Goal: Information Seeking & Learning: Learn about a topic

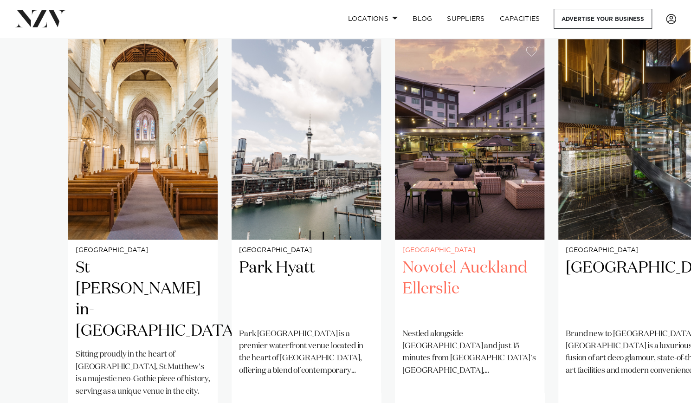
scroll to position [702, 0]
click at [430, 261] on h2 "Novotel Auckland Ellerslie" at bounding box center [470, 289] width 135 height 63
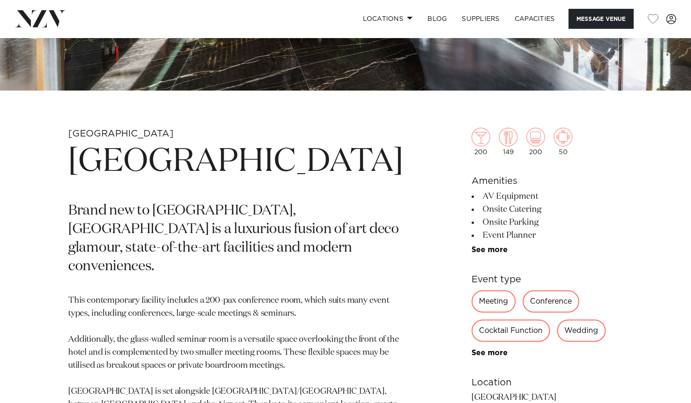
scroll to position [271, 0]
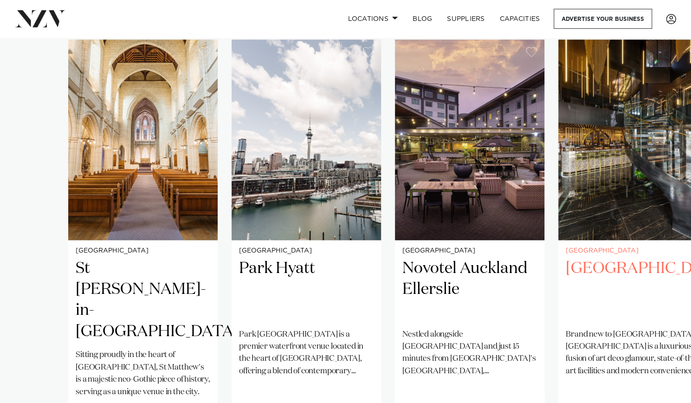
scroll to position [820, 0]
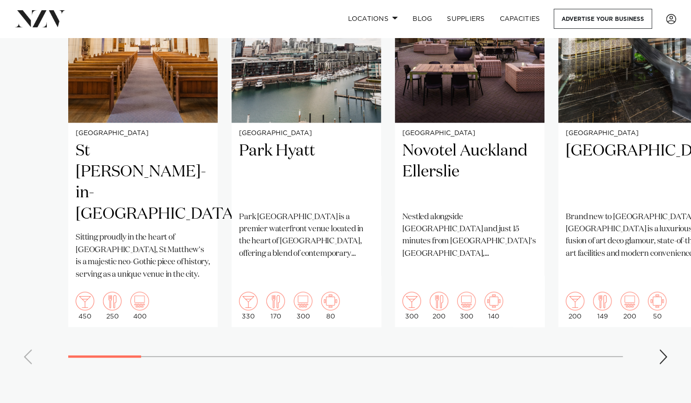
click at [661, 349] on div "Next slide" at bounding box center [663, 356] width 9 height 15
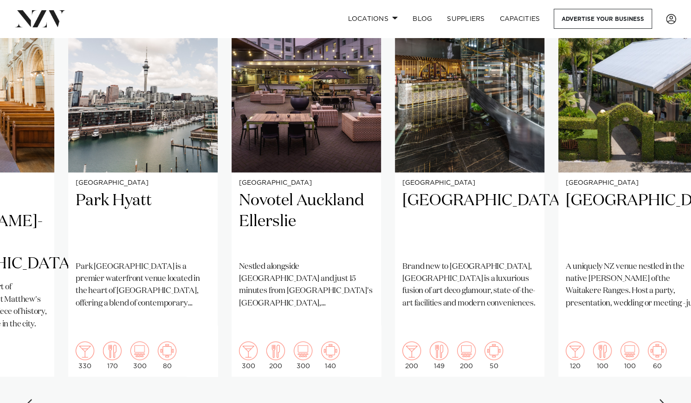
scroll to position [770, 0]
click at [662, 399] on div "Next slide" at bounding box center [663, 406] width 9 height 15
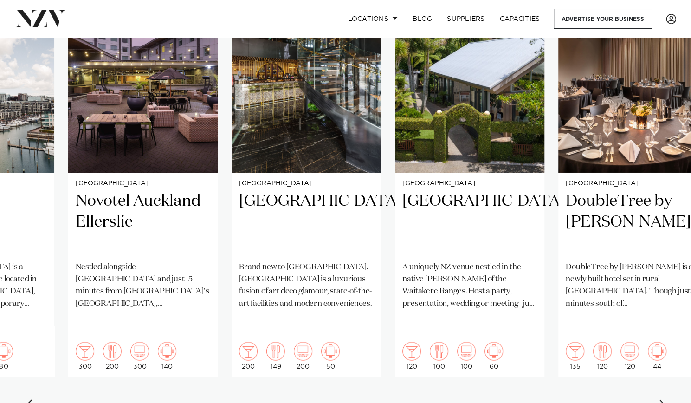
click at [662, 399] on div "Next slide" at bounding box center [663, 406] width 9 height 15
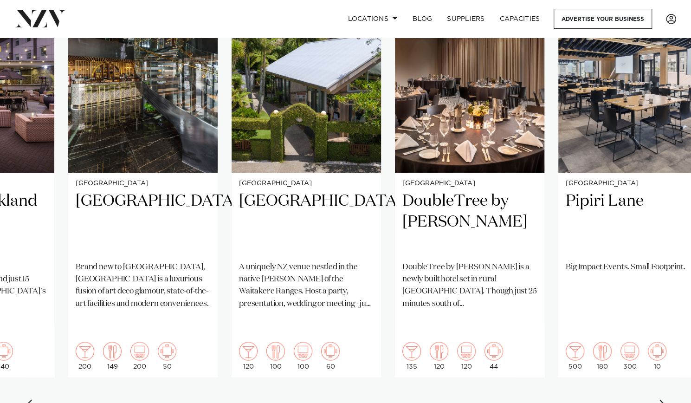
click at [662, 399] on div "Next slide" at bounding box center [663, 406] width 9 height 15
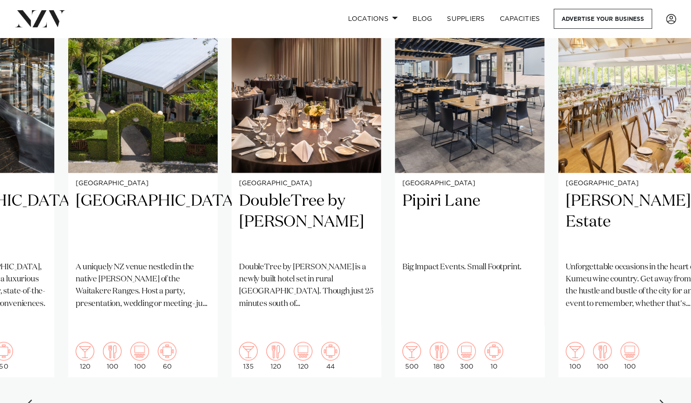
click at [662, 399] on div "Next slide" at bounding box center [663, 406] width 9 height 15
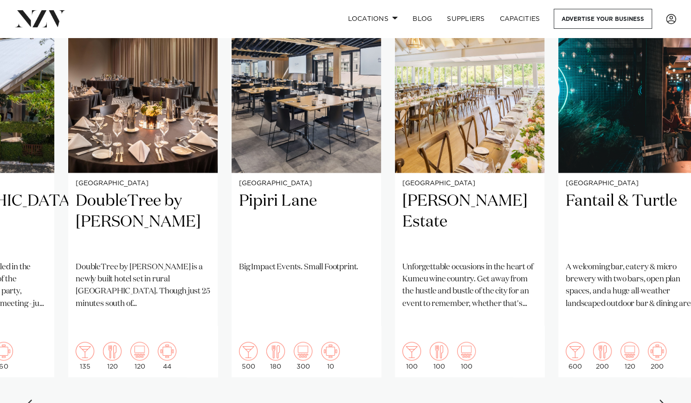
click at [662, 399] on div "Next slide" at bounding box center [663, 406] width 9 height 15
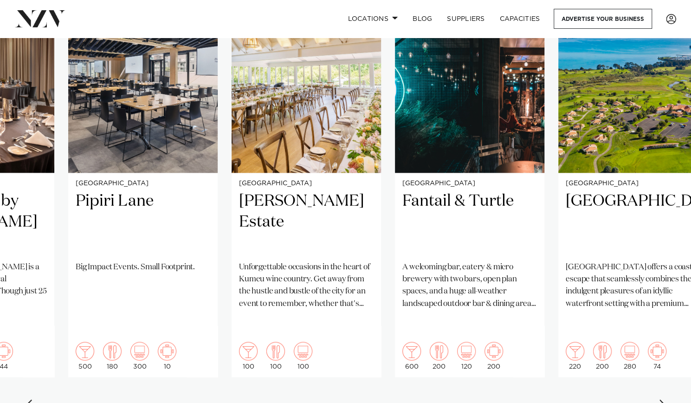
click at [662, 399] on div "Next slide" at bounding box center [663, 406] width 9 height 15
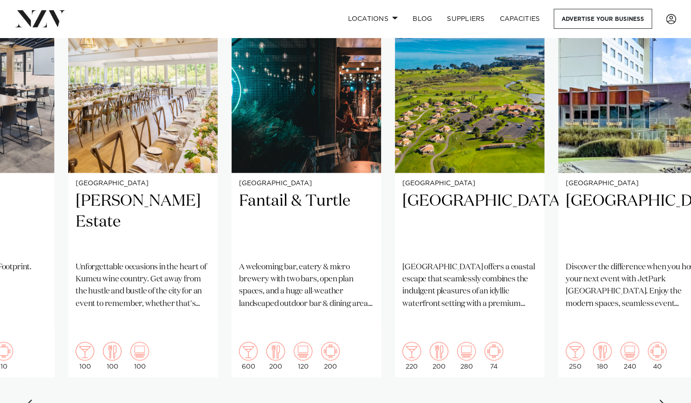
click at [661, 399] on div "Next slide" at bounding box center [663, 406] width 9 height 15
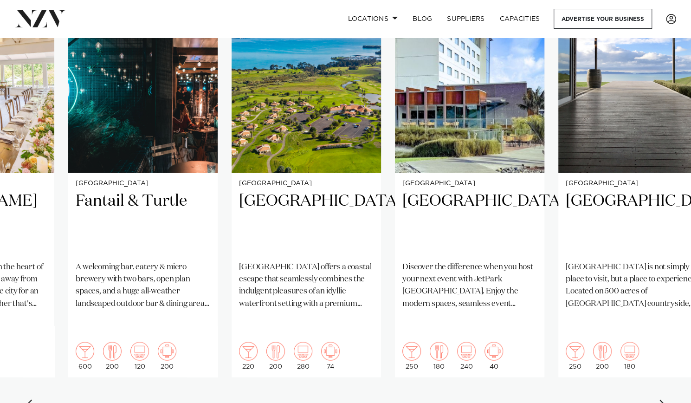
click at [661, 399] on div "Next slide" at bounding box center [663, 406] width 9 height 15
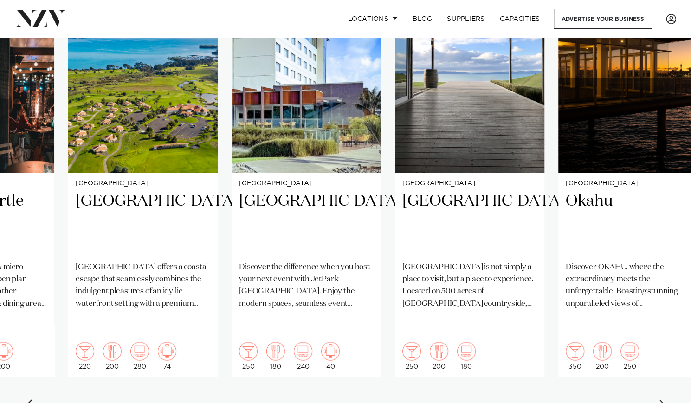
click at [668, 399] on div "Next slide" at bounding box center [663, 406] width 9 height 15
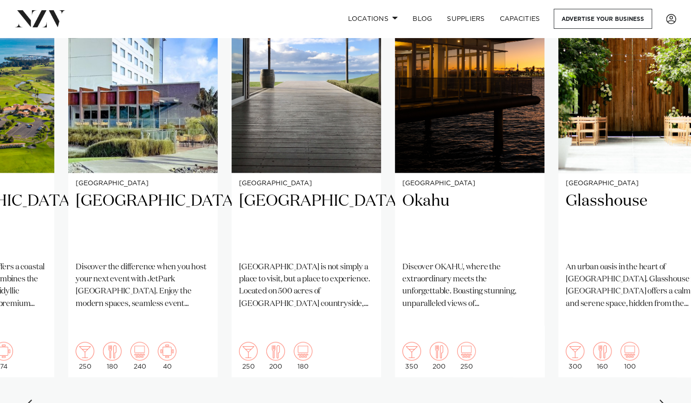
click at [668, 399] on div "Next slide" at bounding box center [663, 406] width 9 height 15
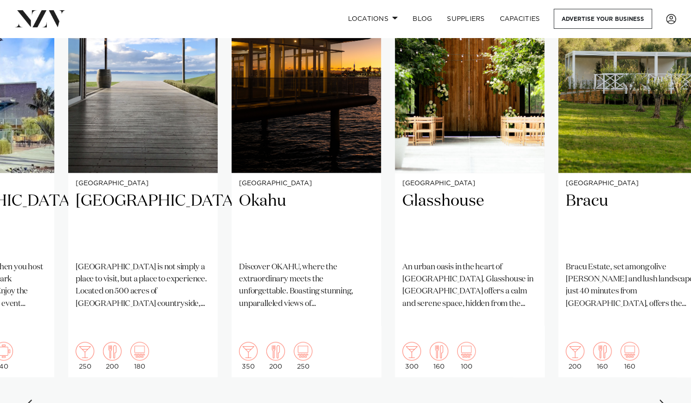
click at [668, 399] on div "Next slide" at bounding box center [663, 406] width 9 height 15
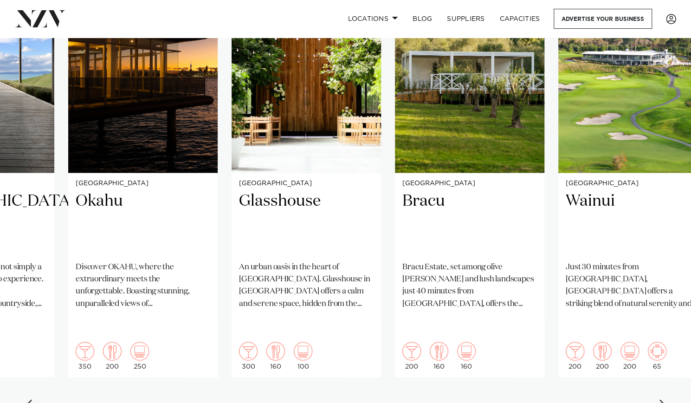
click at [668, 399] on div "Next slide" at bounding box center [663, 406] width 9 height 15
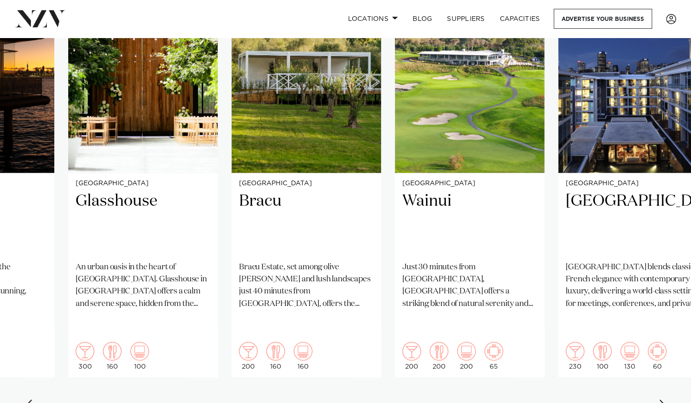
click at [668, 399] on div "Next slide" at bounding box center [663, 406] width 9 height 15
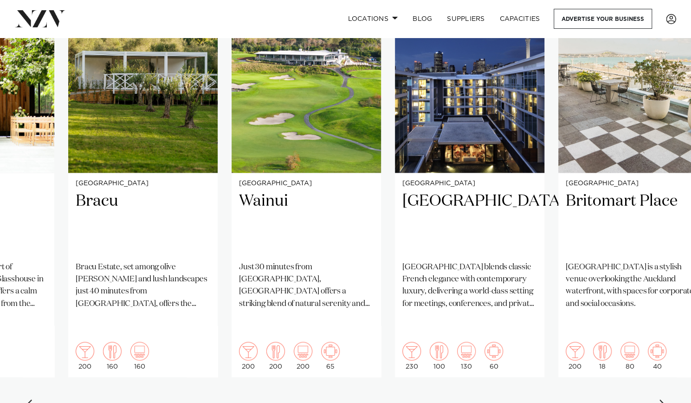
click at [668, 399] on div "Next slide" at bounding box center [663, 406] width 9 height 15
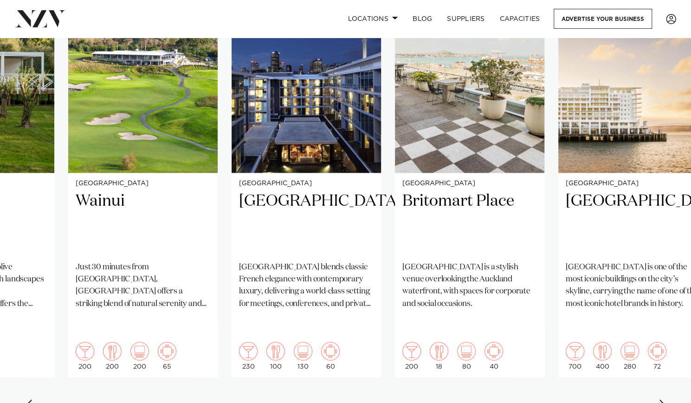
click at [665, 399] on div "Next slide" at bounding box center [663, 406] width 9 height 15
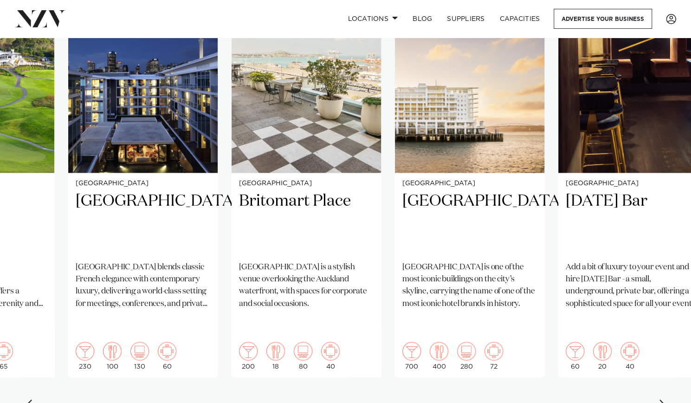
click at [665, 399] on div "Next slide" at bounding box center [663, 406] width 9 height 15
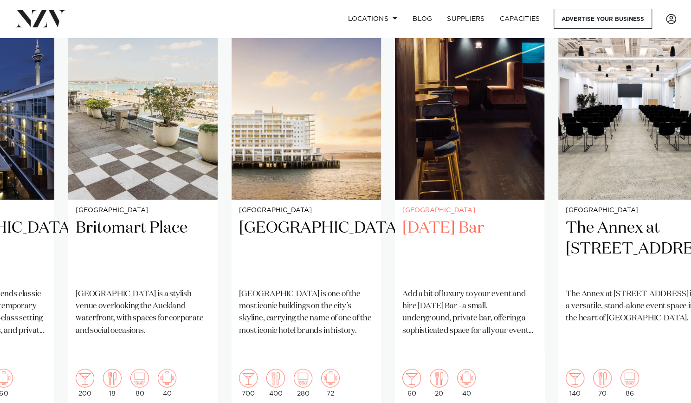
scroll to position [744, 0]
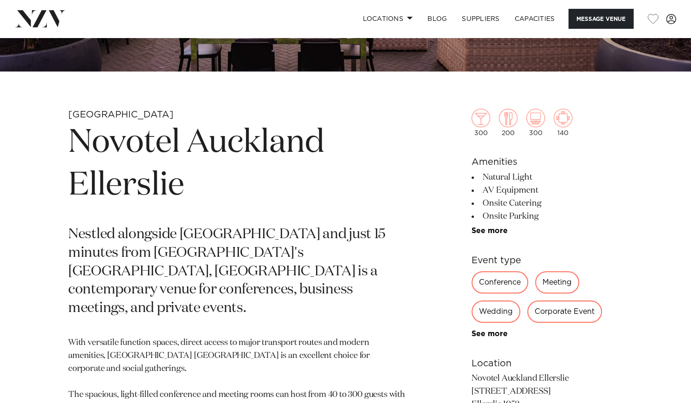
scroll to position [292, 0]
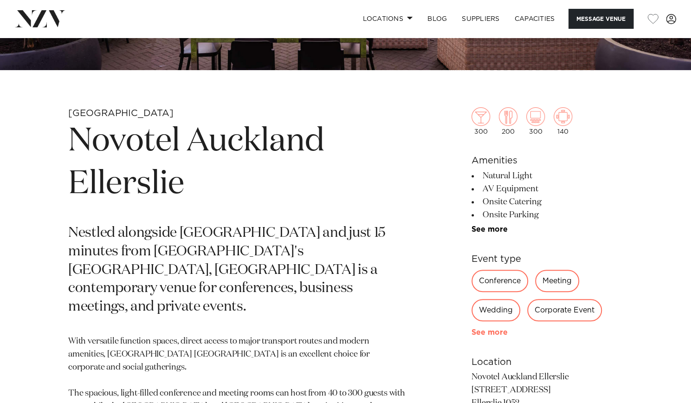
click at [484, 331] on link "See more" at bounding box center [508, 332] width 72 height 7
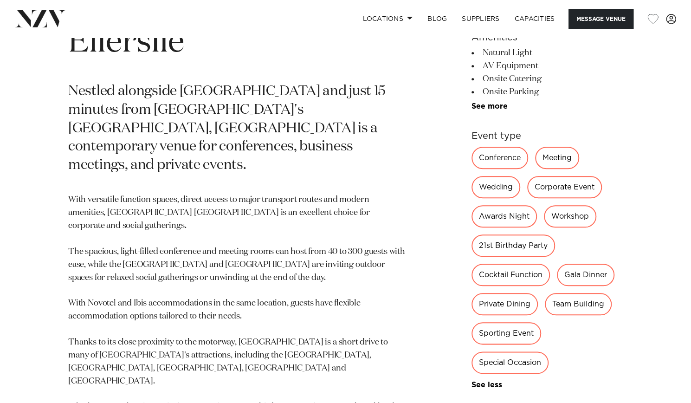
scroll to position [434, 0]
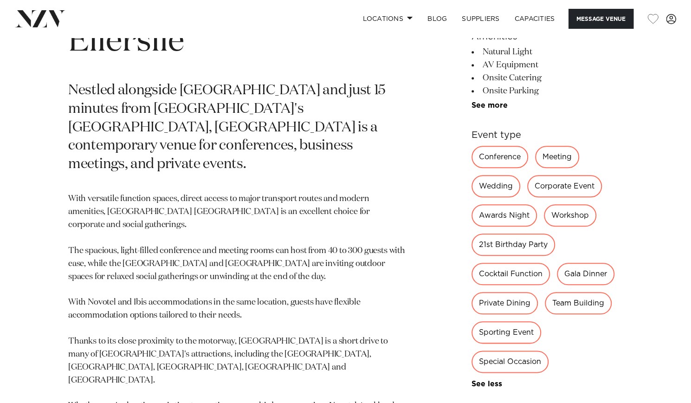
click at [512, 245] on div "21st Birthday Party" at bounding box center [514, 245] width 84 height 22
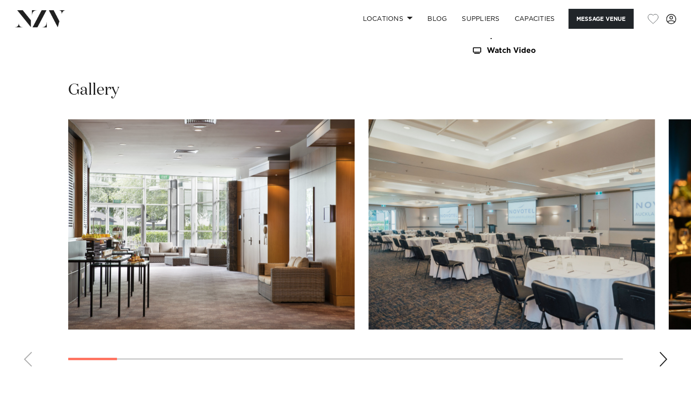
scroll to position [1086, 0]
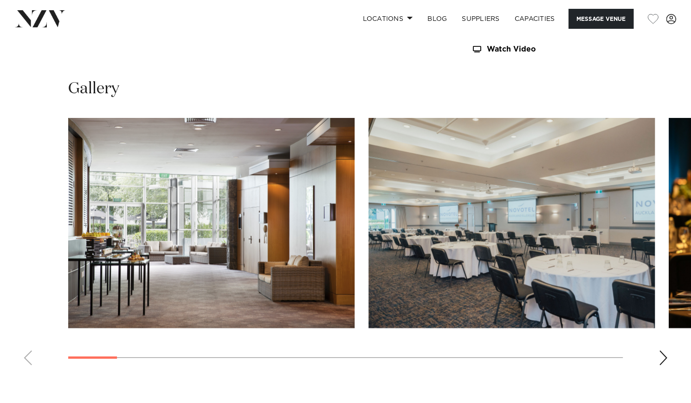
click at [661, 362] on div "Next slide" at bounding box center [663, 358] width 9 height 15
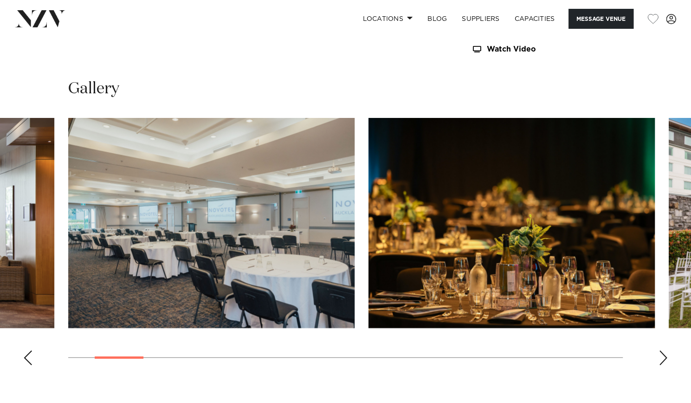
click at [661, 362] on div "Next slide" at bounding box center [663, 358] width 9 height 15
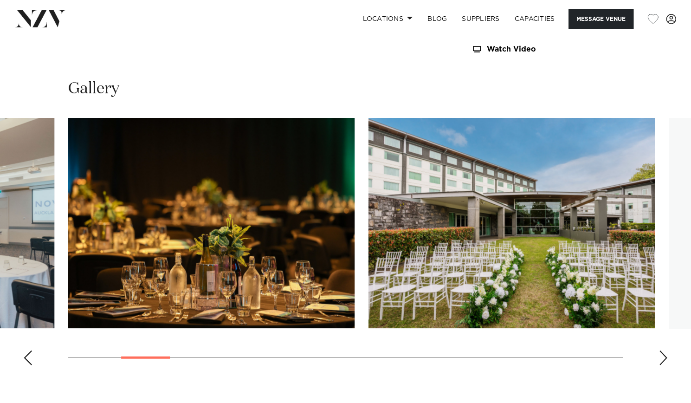
click at [661, 362] on div "Next slide" at bounding box center [663, 358] width 9 height 15
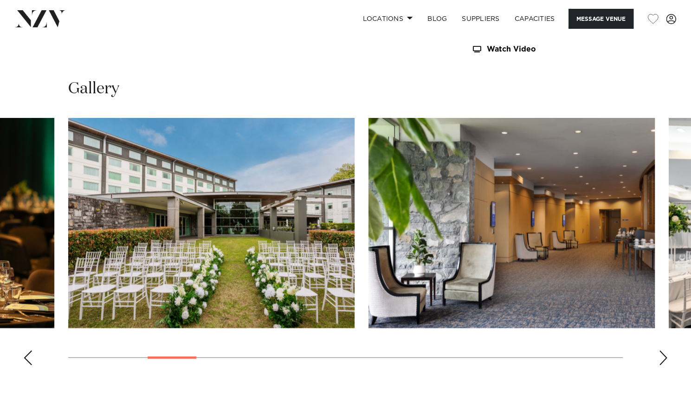
click at [661, 362] on div "Next slide" at bounding box center [663, 358] width 9 height 15
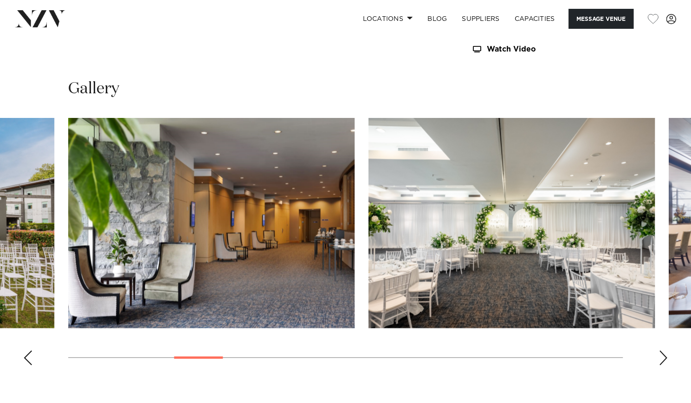
click at [661, 362] on div "Next slide" at bounding box center [663, 358] width 9 height 15
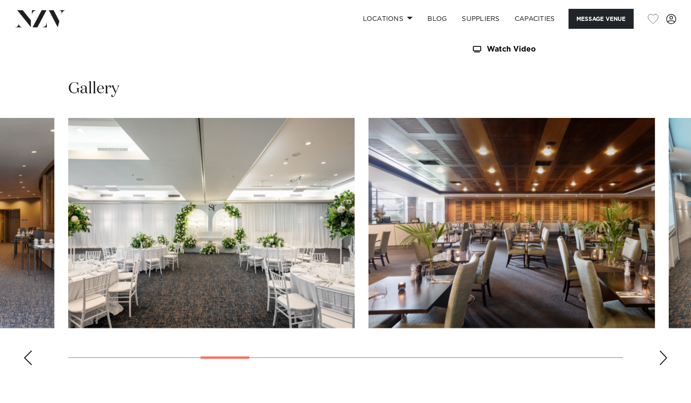
click at [661, 362] on div "Next slide" at bounding box center [663, 358] width 9 height 15
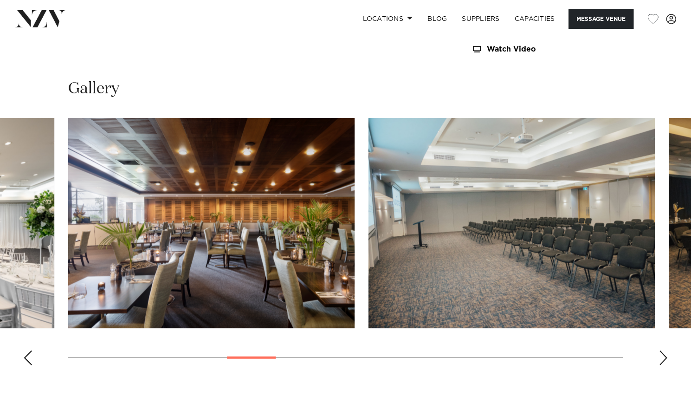
click at [661, 362] on div "Next slide" at bounding box center [663, 358] width 9 height 15
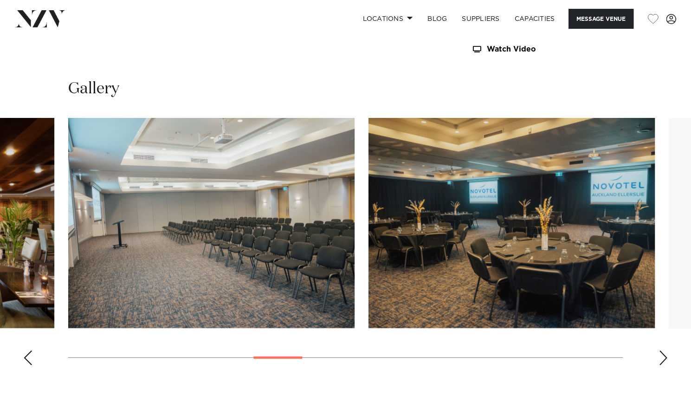
click at [661, 362] on div "Next slide" at bounding box center [663, 358] width 9 height 15
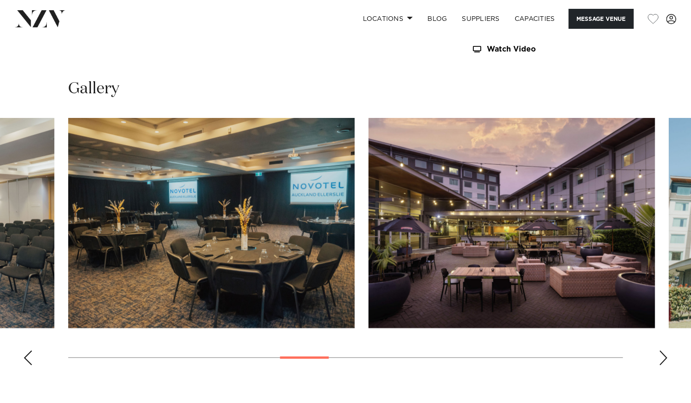
click at [661, 362] on div "Next slide" at bounding box center [663, 358] width 9 height 15
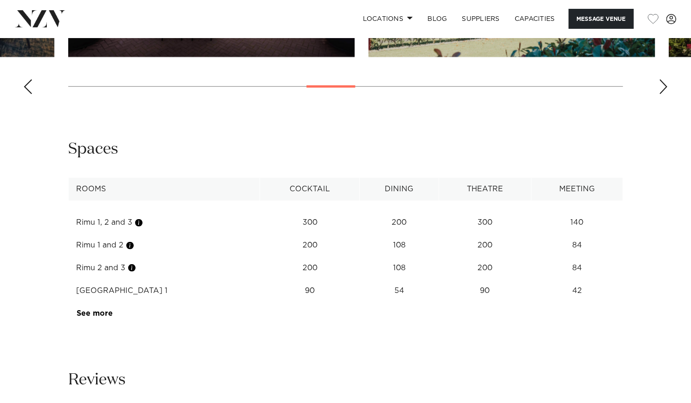
scroll to position [1372, 0]
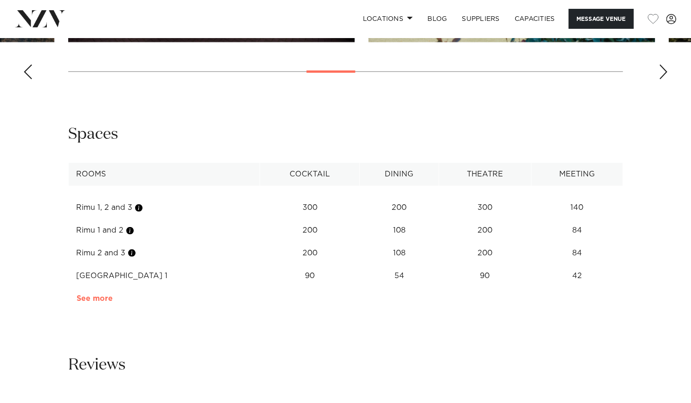
click at [92, 298] on link "See more" at bounding box center [113, 298] width 72 height 7
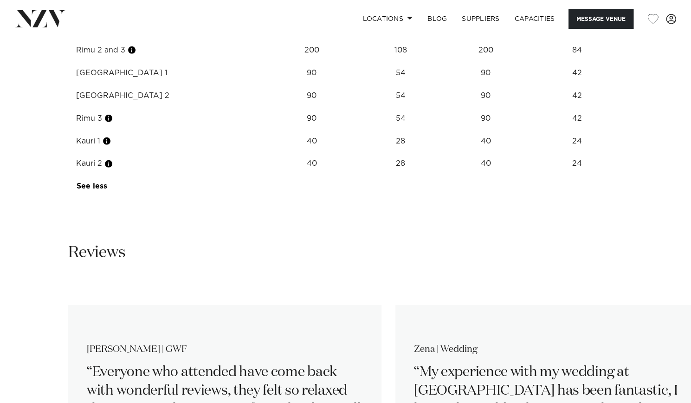
scroll to position [1318, 0]
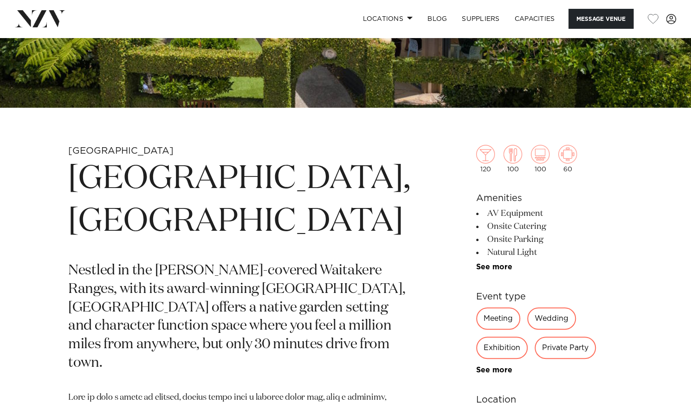
scroll to position [431, 0]
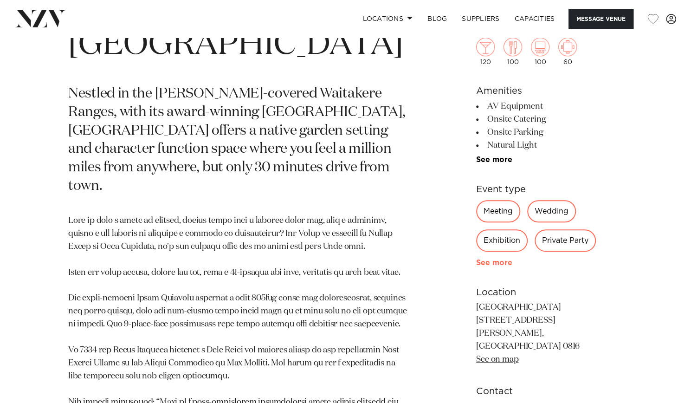
click at [487, 262] on link "See more" at bounding box center [512, 262] width 72 height 7
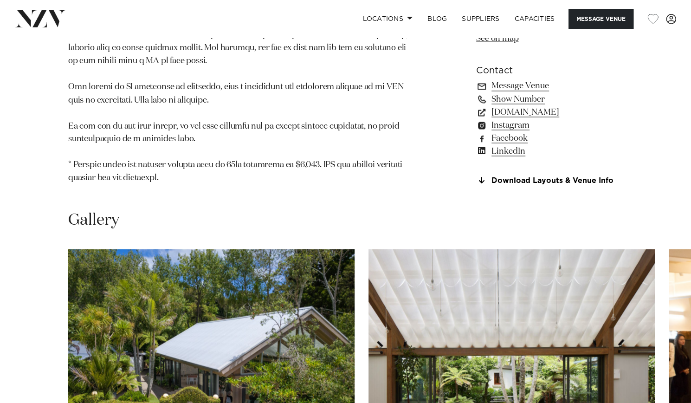
scroll to position [1095, 0]
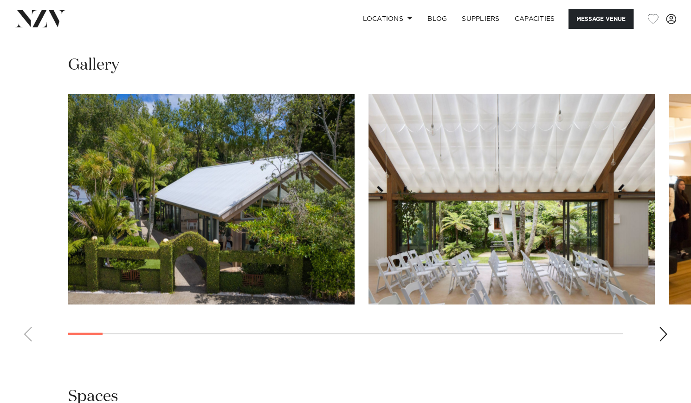
click at [664, 327] on div "Next slide" at bounding box center [663, 334] width 9 height 15
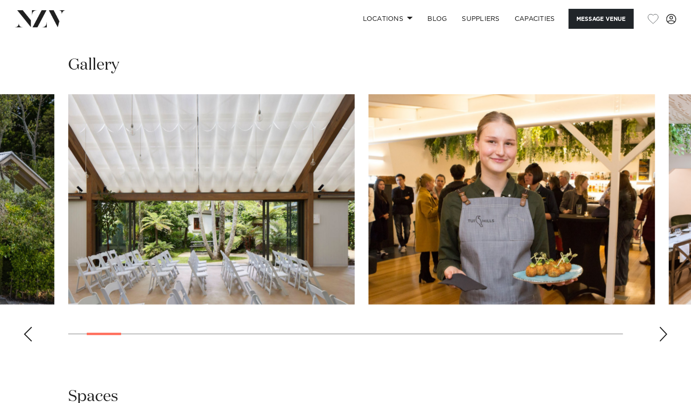
click at [664, 327] on div "Next slide" at bounding box center [663, 334] width 9 height 15
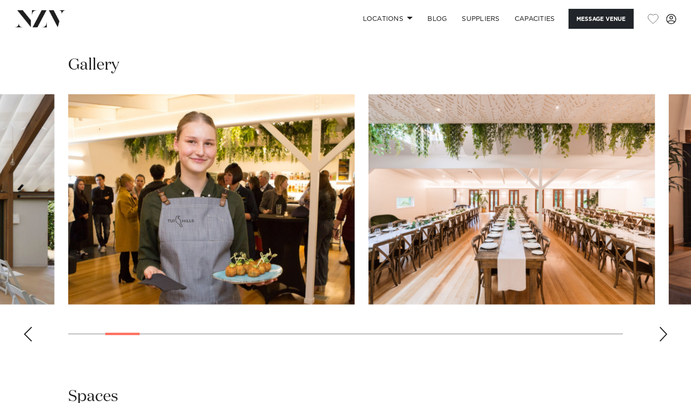
click at [664, 327] on div "Next slide" at bounding box center [663, 334] width 9 height 15
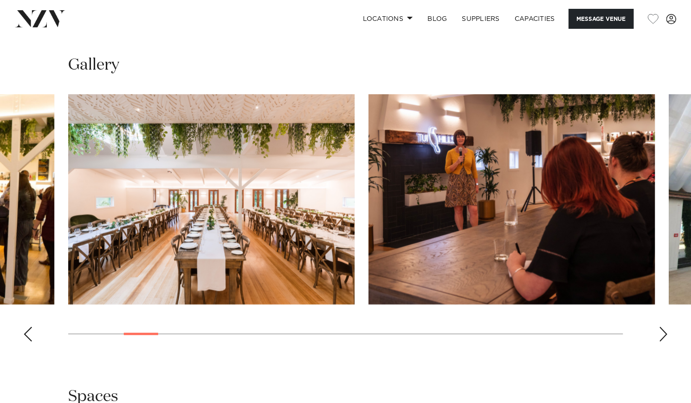
click at [664, 327] on div "Next slide" at bounding box center [663, 334] width 9 height 15
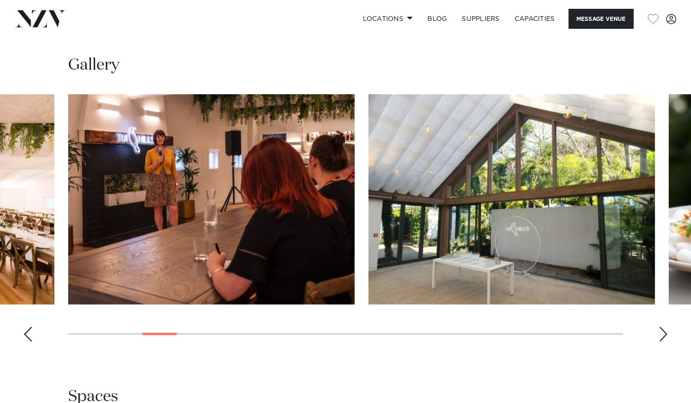
click at [664, 327] on div "Next slide" at bounding box center [663, 334] width 9 height 15
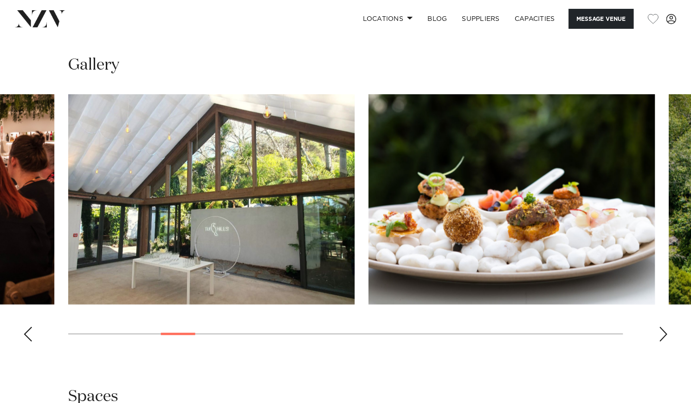
click at [664, 327] on div "Next slide" at bounding box center [663, 334] width 9 height 15
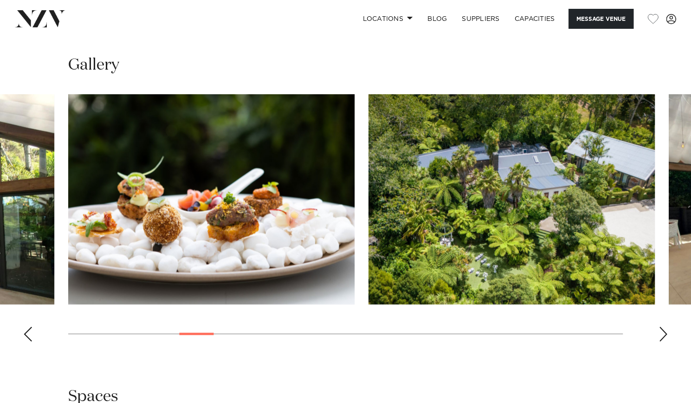
click at [664, 327] on div "Next slide" at bounding box center [663, 334] width 9 height 15
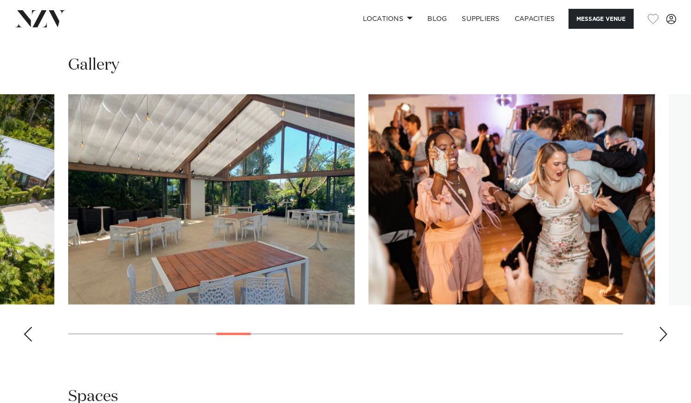
click at [664, 327] on div "Next slide" at bounding box center [663, 334] width 9 height 15
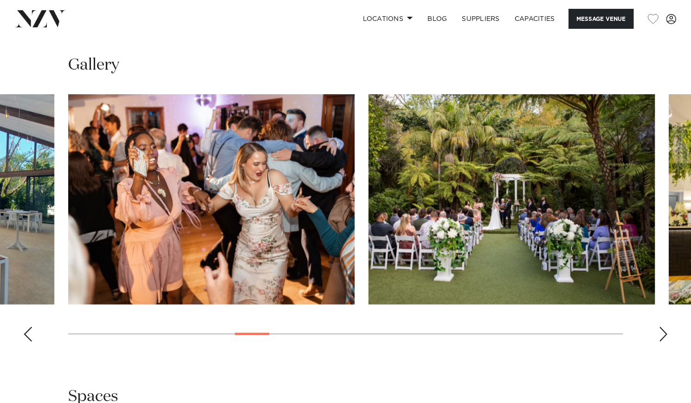
click at [664, 327] on div "Next slide" at bounding box center [663, 334] width 9 height 15
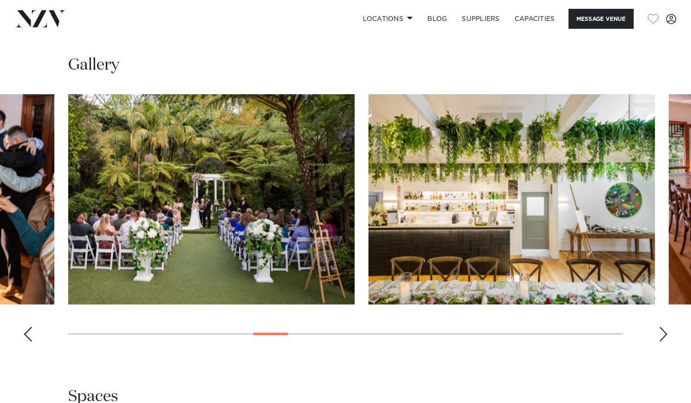
click at [664, 327] on div "Next slide" at bounding box center [663, 334] width 9 height 15
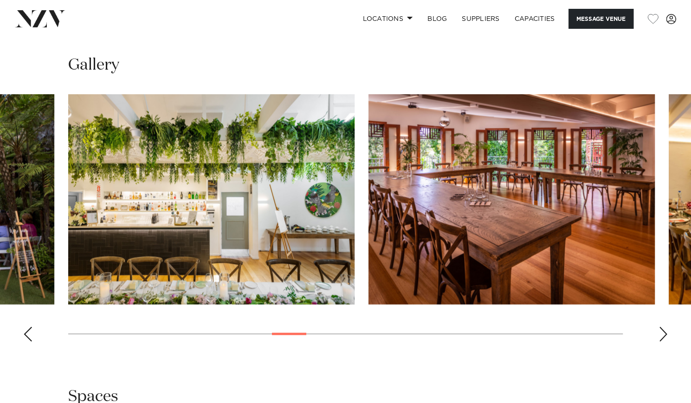
click at [664, 327] on div "Next slide" at bounding box center [663, 334] width 9 height 15
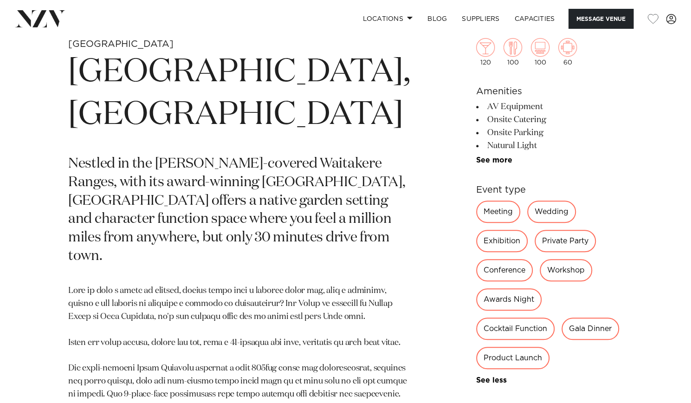
scroll to position [268, 0]
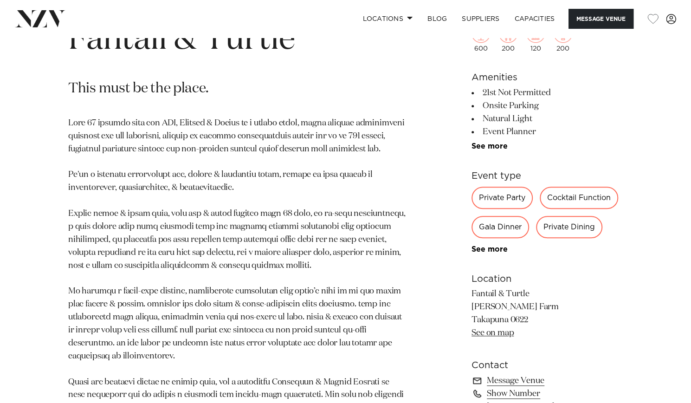
scroll to position [398, 0]
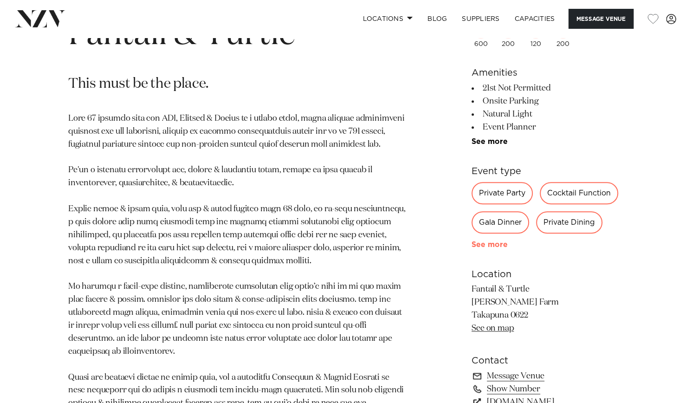
click at [480, 245] on link "See more" at bounding box center [508, 244] width 72 height 7
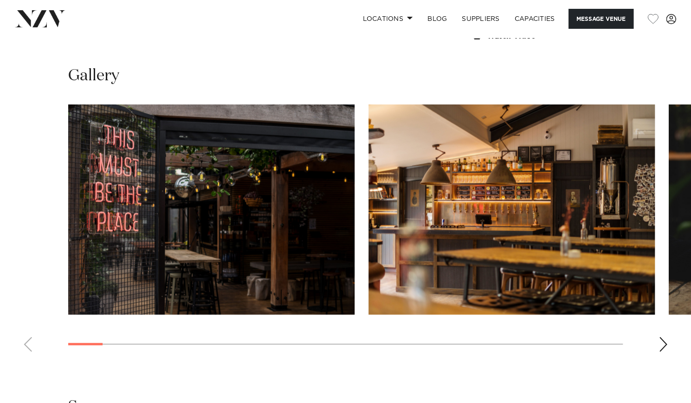
scroll to position [1083, 0]
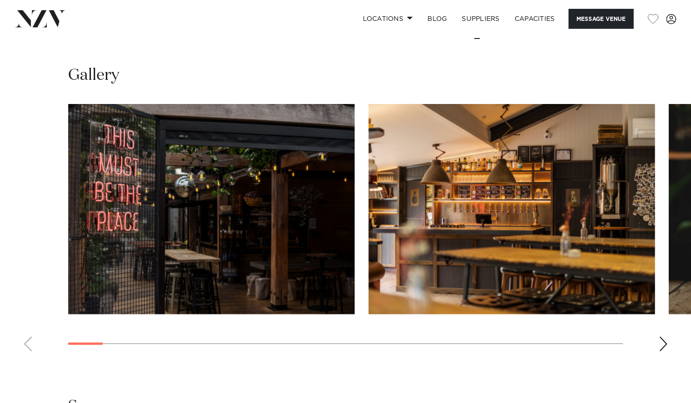
click at [659, 345] on div "Next slide" at bounding box center [663, 344] width 9 height 15
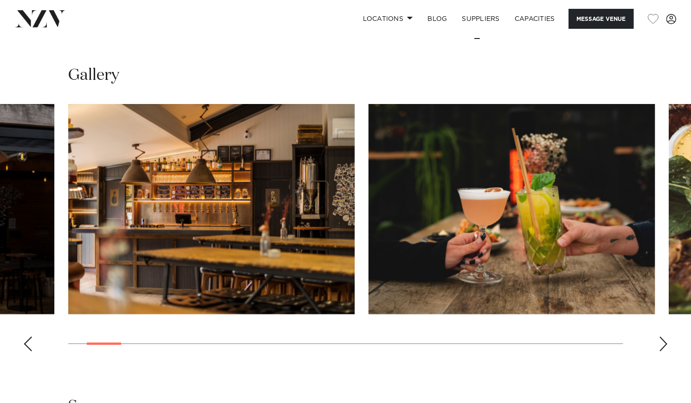
click at [659, 345] on div "Next slide" at bounding box center [663, 344] width 9 height 15
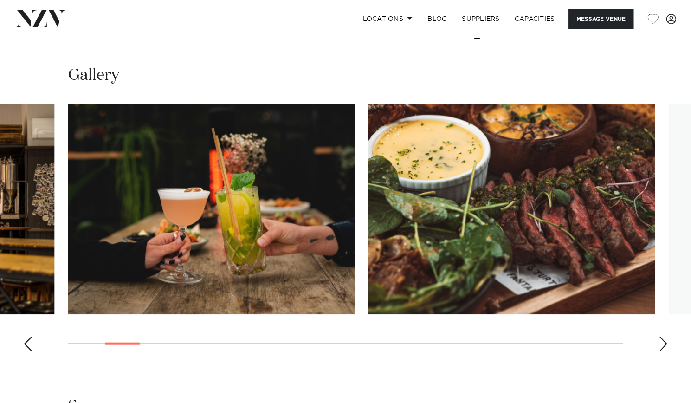
click at [659, 345] on div "Next slide" at bounding box center [663, 344] width 9 height 15
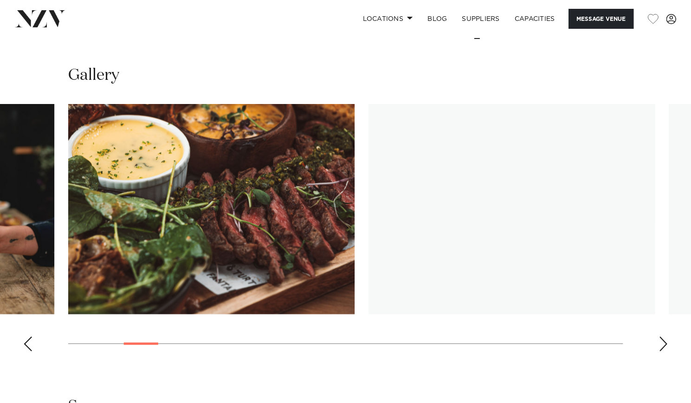
click at [659, 345] on div "Next slide" at bounding box center [663, 344] width 9 height 15
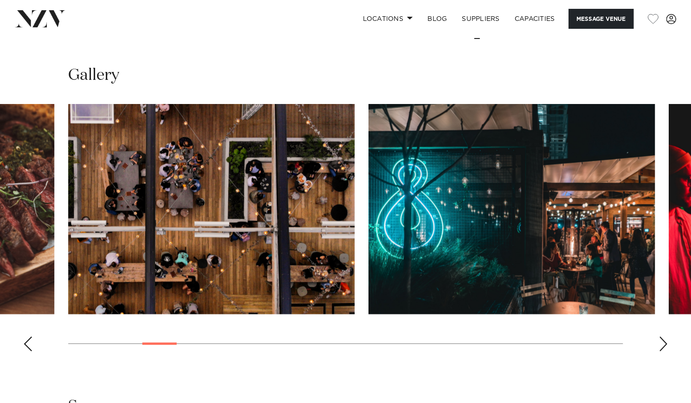
click at [659, 345] on div "Next slide" at bounding box center [663, 344] width 9 height 15
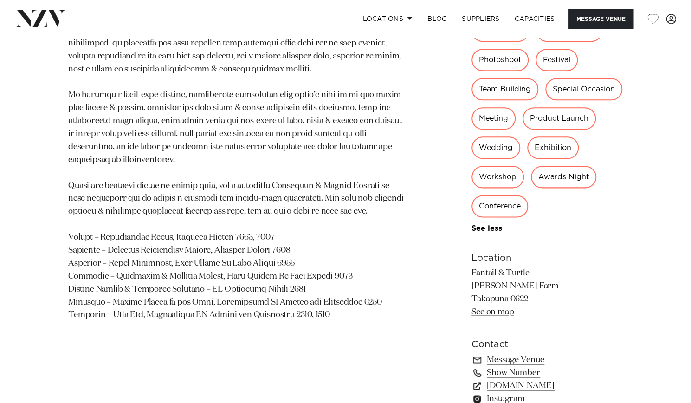
scroll to position [473, 0]
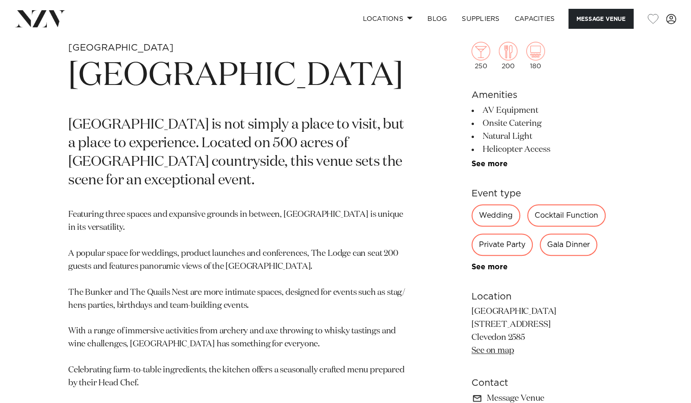
scroll to position [358, 0]
click at [484, 266] on link "See more" at bounding box center [508, 265] width 72 height 7
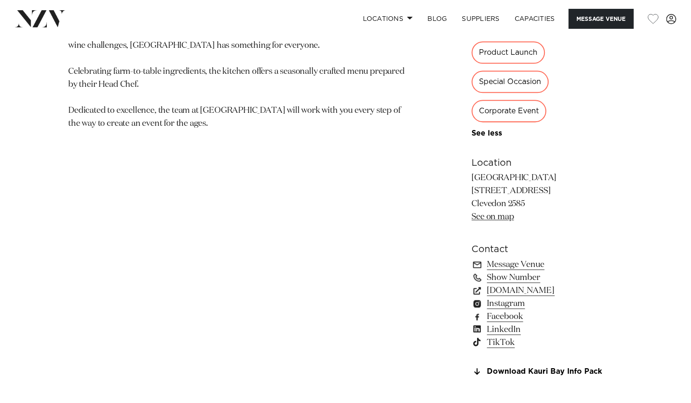
scroll to position [658, 0]
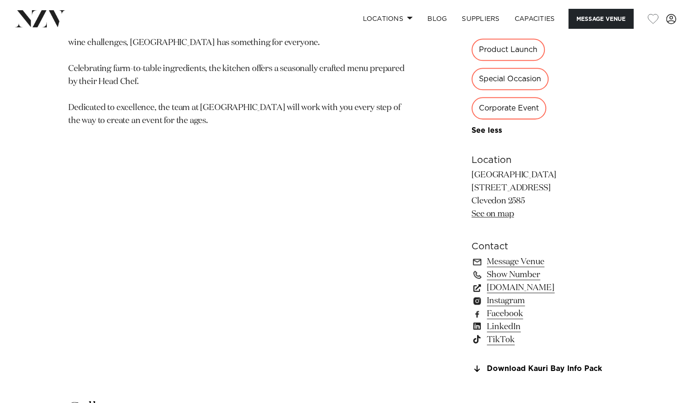
click at [504, 288] on link "kauribay.co.nz" at bounding box center [547, 287] width 151 height 13
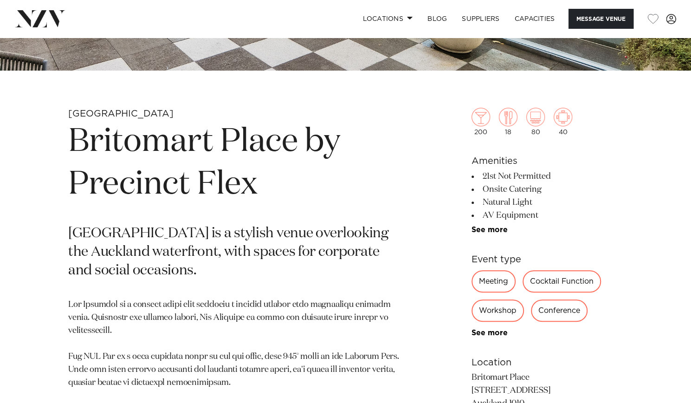
scroll to position [390, 0]
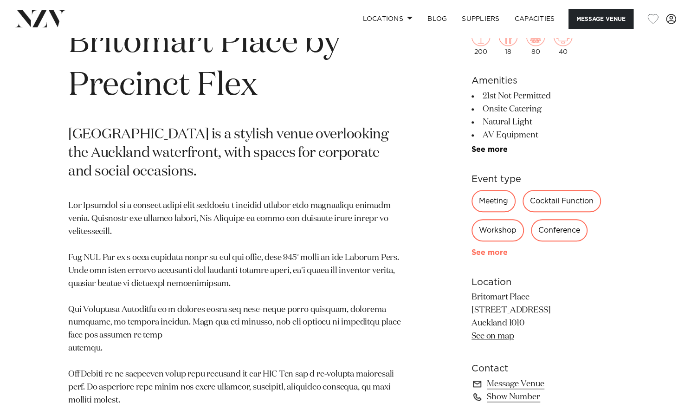
click at [499, 253] on link "See more" at bounding box center [508, 252] width 72 height 7
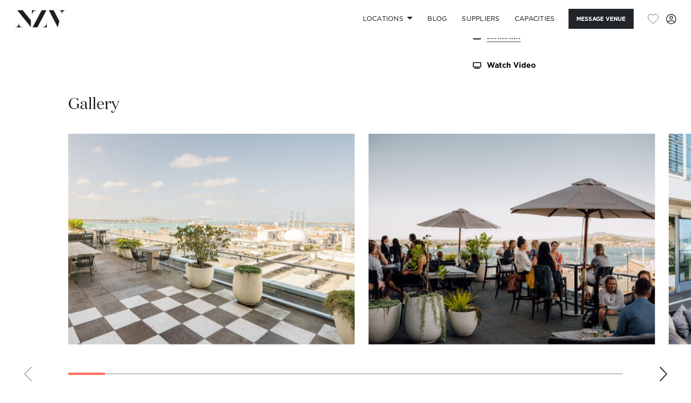
scroll to position [890, 0]
click at [669, 374] on swiper-container at bounding box center [345, 261] width 691 height 255
click at [659, 374] on div "Next slide" at bounding box center [663, 374] width 9 height 15
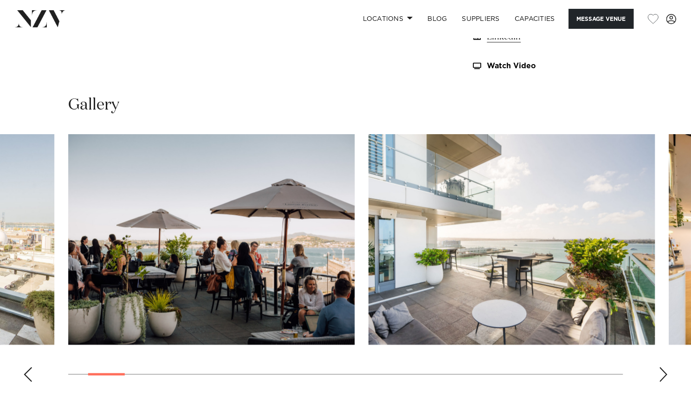
click at [659, 374] on div "Next slide" at bounding box center [663, 374] width 9 height 15
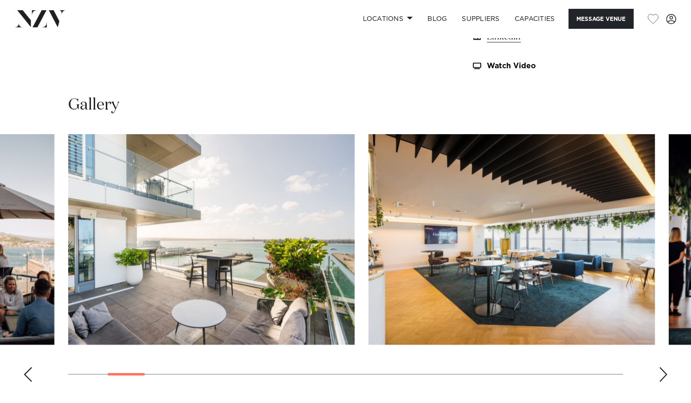
click at [659, 374] on div "Next slide" at bounding box center [663, 374] width 9 height 15
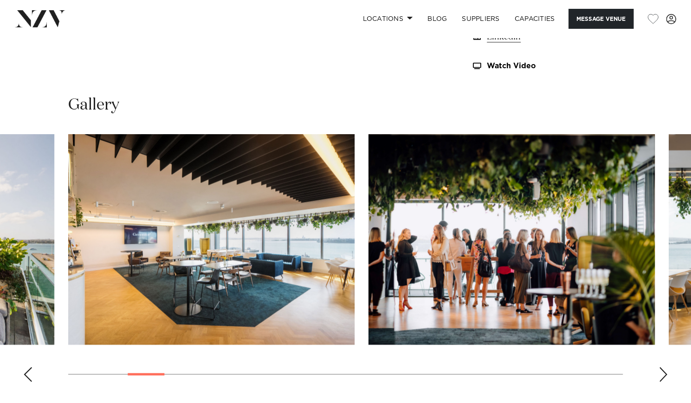
click at [659, 374] on div "Next slide" at bounding box center [663, 374] width 9 height 15
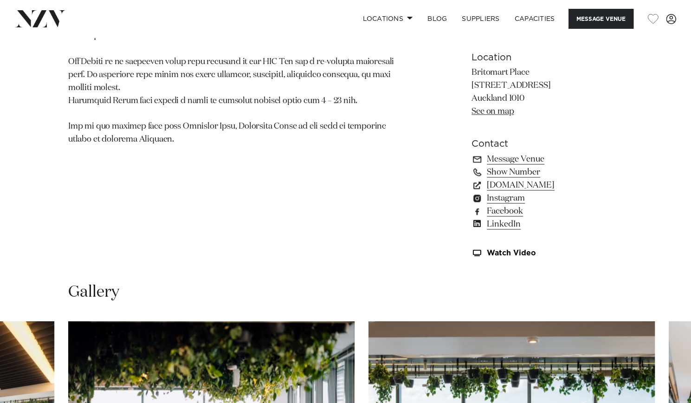
scroll to position [689, 0]
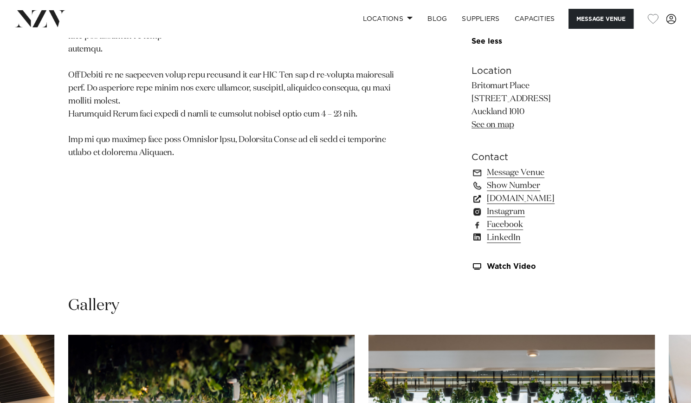
click at [504, 199] on link "[DOMAIN_NAME]" at bounding box center [547, 198] width 151 height 13
